Goal: Transaction & Acquisition: Purchase product/service

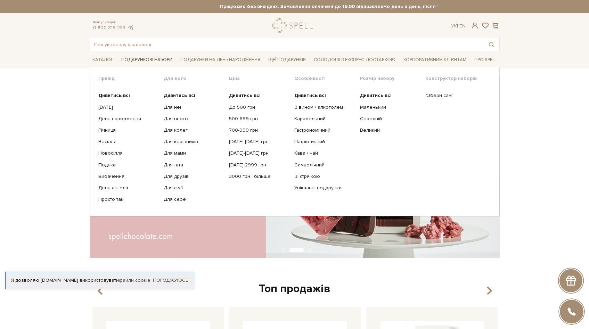
click at [152, 59] on span "Подарункові набори" at bounding box center [146, 60] width 57 height 11
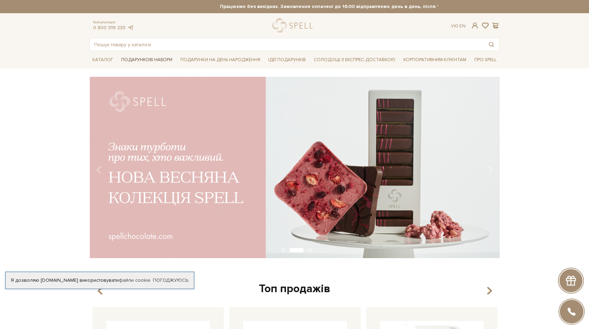
click at [152, 59] on span "Подарункові набори" at bounding box center [146, 60] width 57 height 11
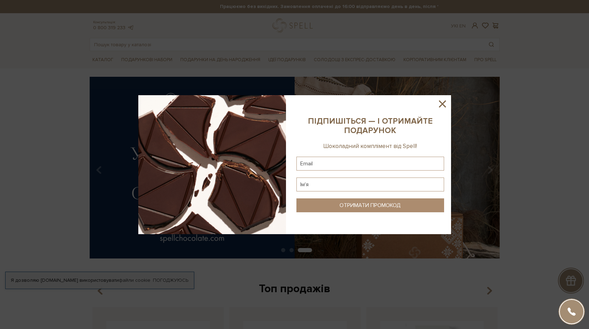
click at [441, 106] on icon at bounding box center [442, 103] width 7 height 7
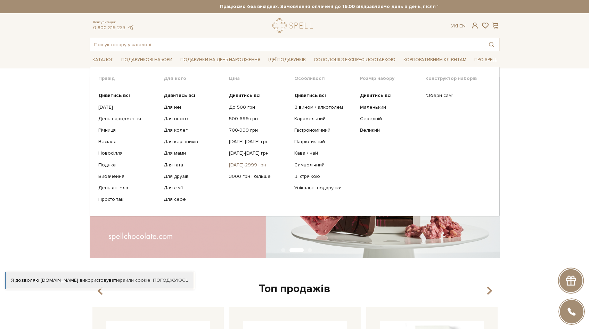
click at [247, 165] on link "[DATE]-2999 грн" at bounding box center [259, 165] width 60 height 6
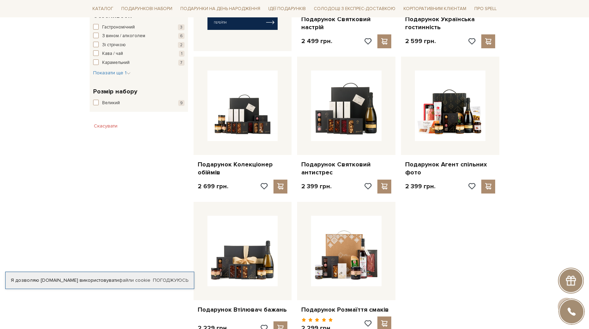
scroll to position [366, 0]
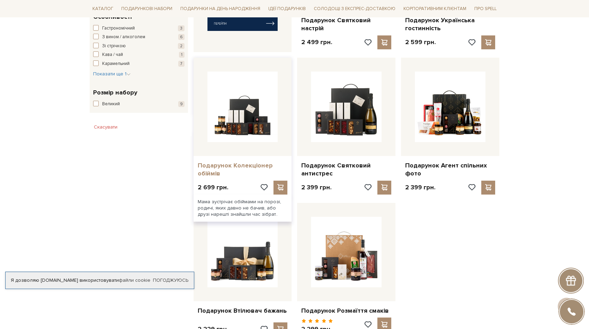
click at [223, 166] on link "Подарунок Колекціонер обіймів" at bounding box center [243, 170] width 90 height 16
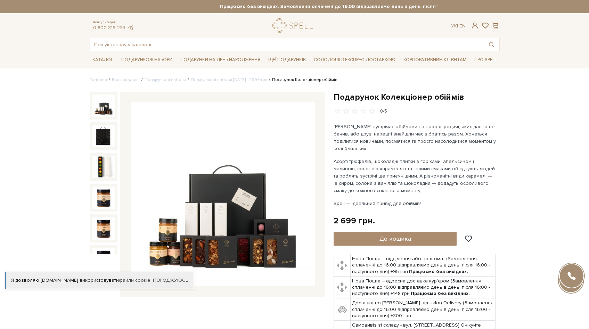
click at [100, 106] on img at bounding box center [103, 106] width 22 height 22
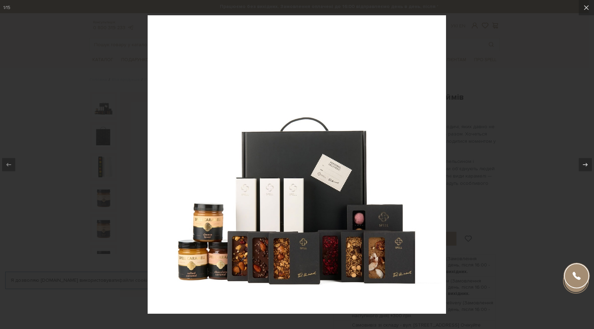
click at [546, 93] on div at bounding box center [297, 164] width 594 height 329
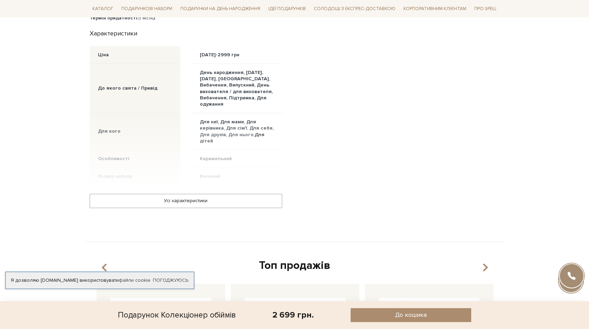
scroll to position [533, 0]
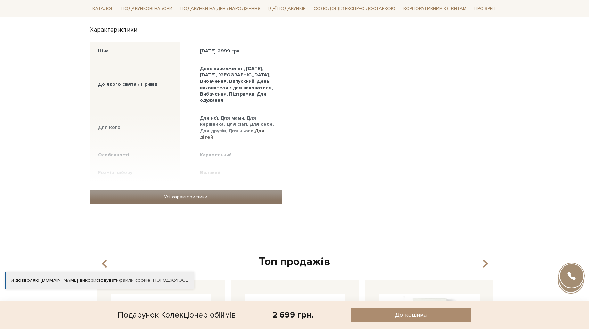
click at [196, 190] on link "Усі характеристики" at bounding box center [186, 196] width 192 height 13
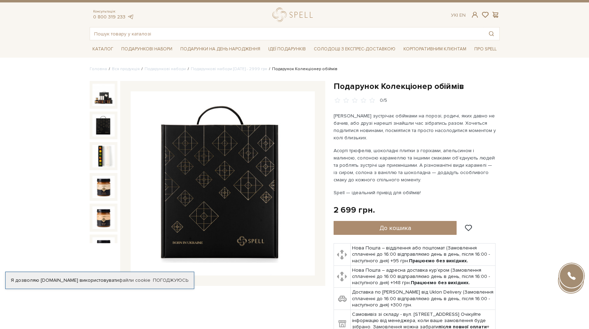
scroll to position [0, 0]
